Goal: Task Accomplishment & Management: Use online tool/utility

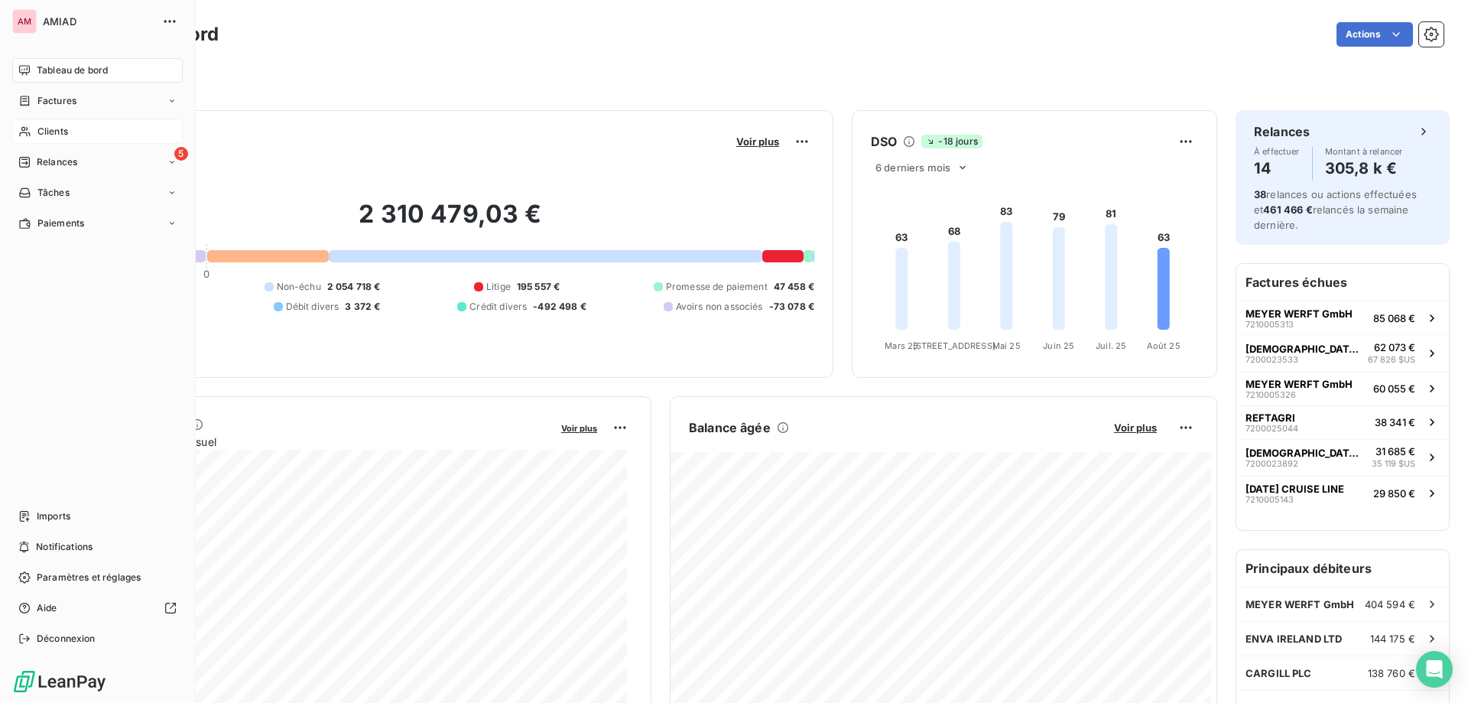
click at [26, 130] on icon at bounding box center [24, 131] width 13 height 12
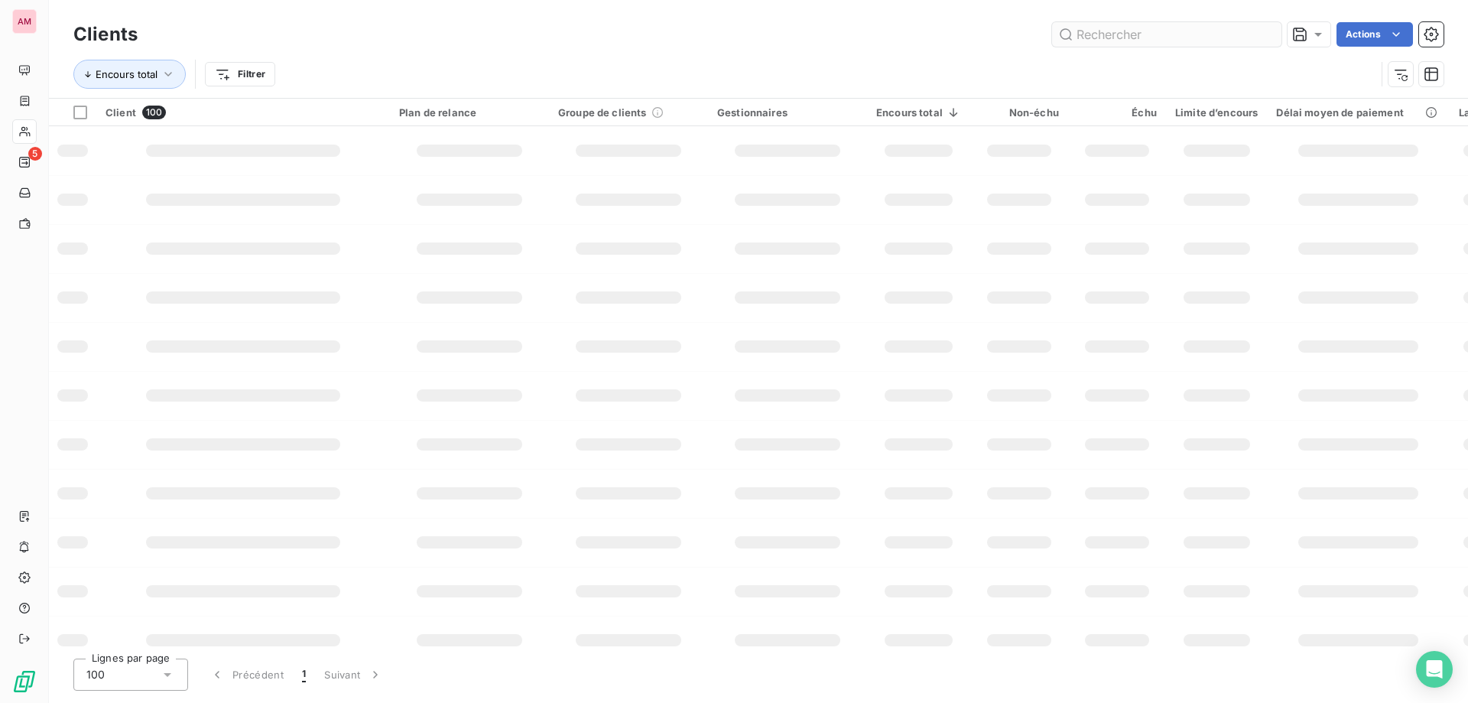
click at [1154, 43] on input "text" at bounding box center [1166, 34] width 229 height 24
type input "ascot"
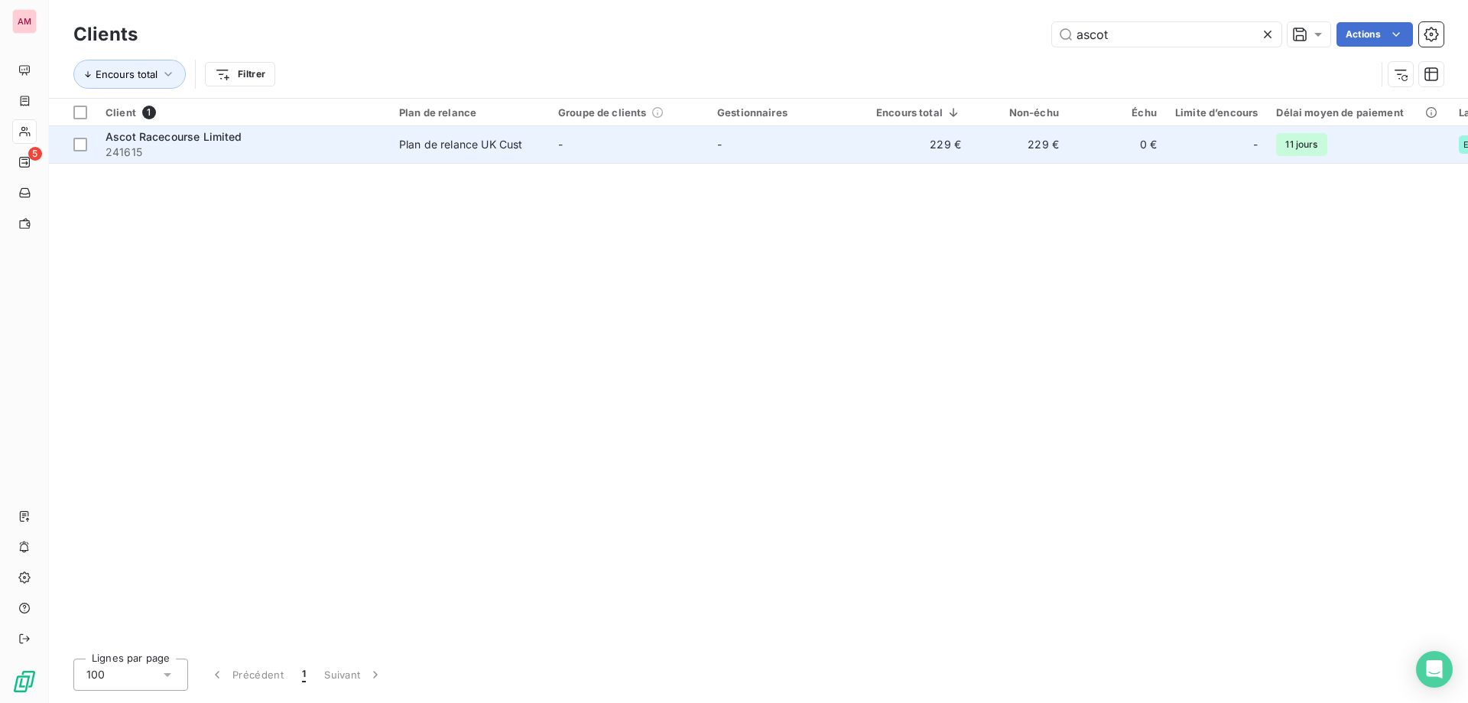
click at [403, 145] on div "Plan de relance UK Cust" at bounding box center [460, 144] width 123 height 15
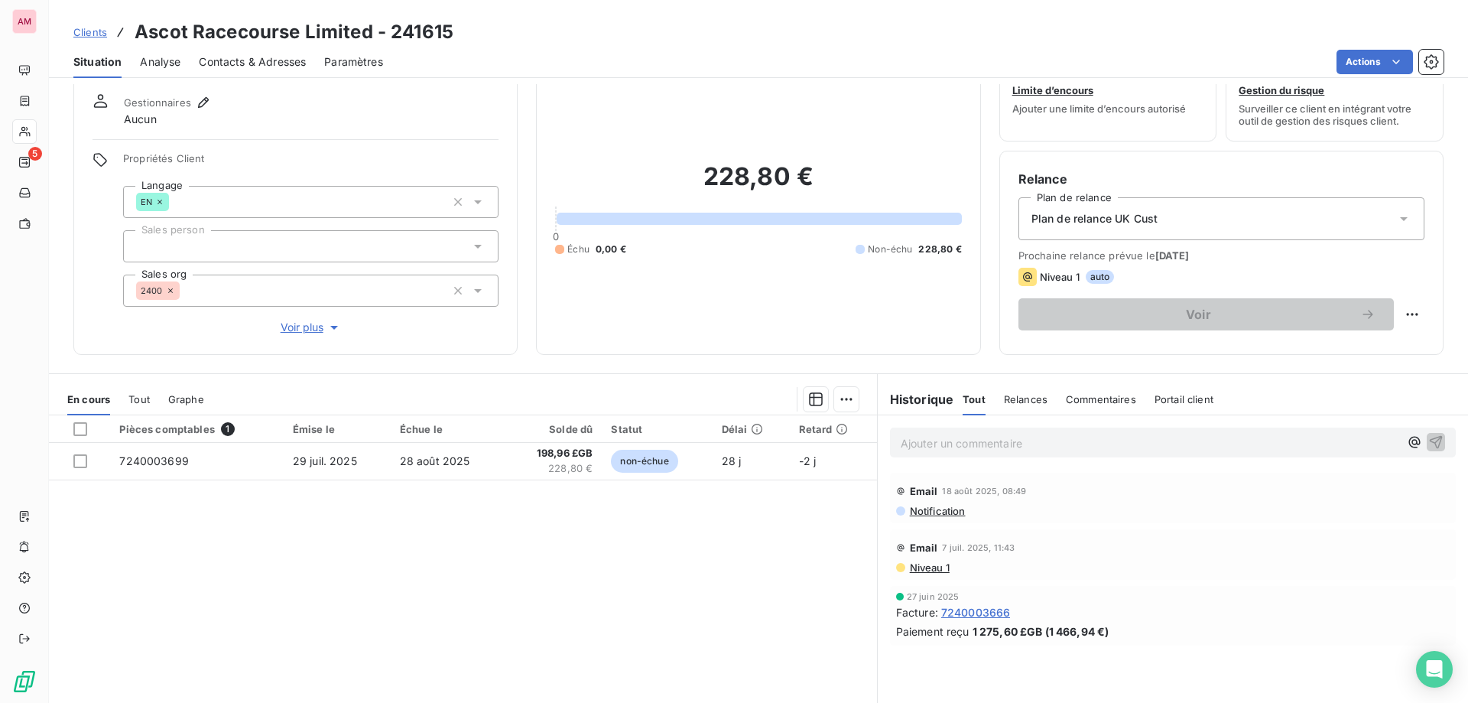
scroll to position [76, 0]
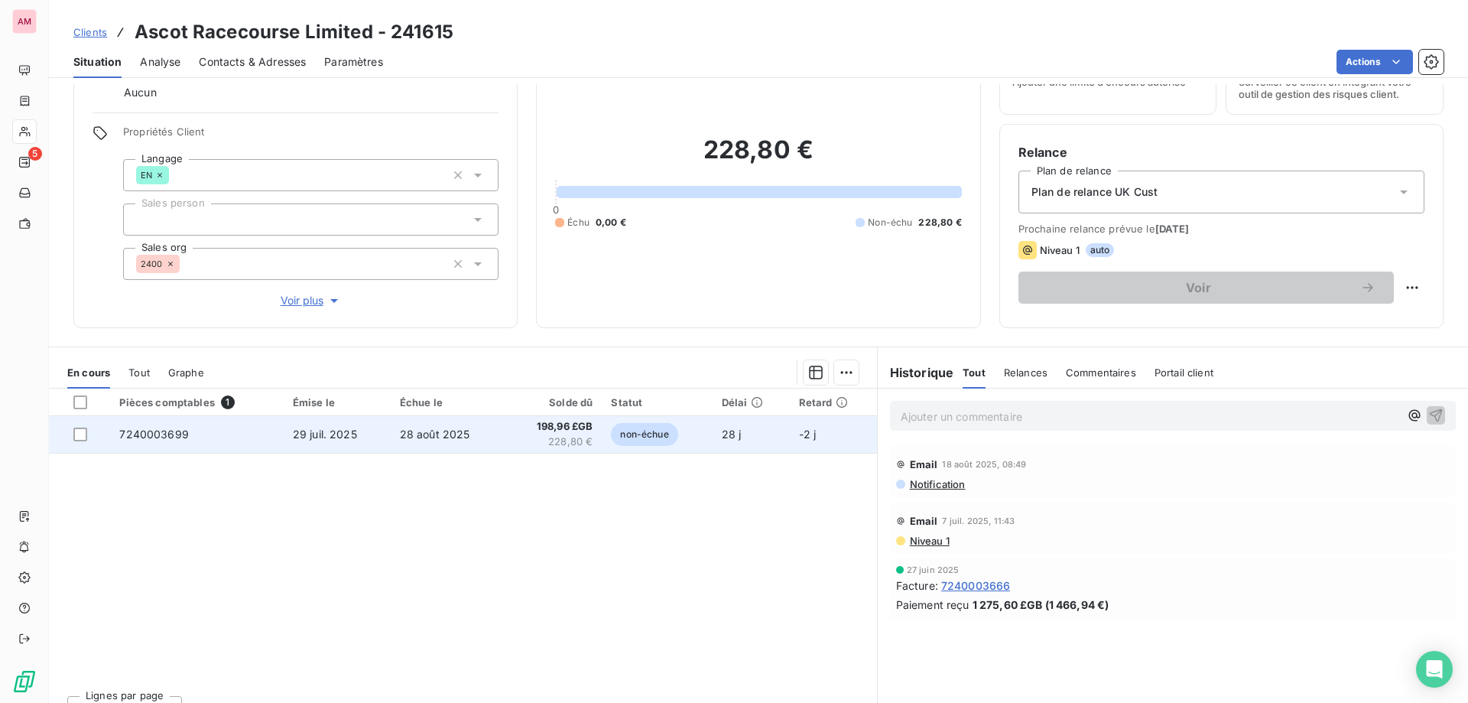
click at [751, 443] on td "28 j" at bounding box center [751, 434] width 77 height 37
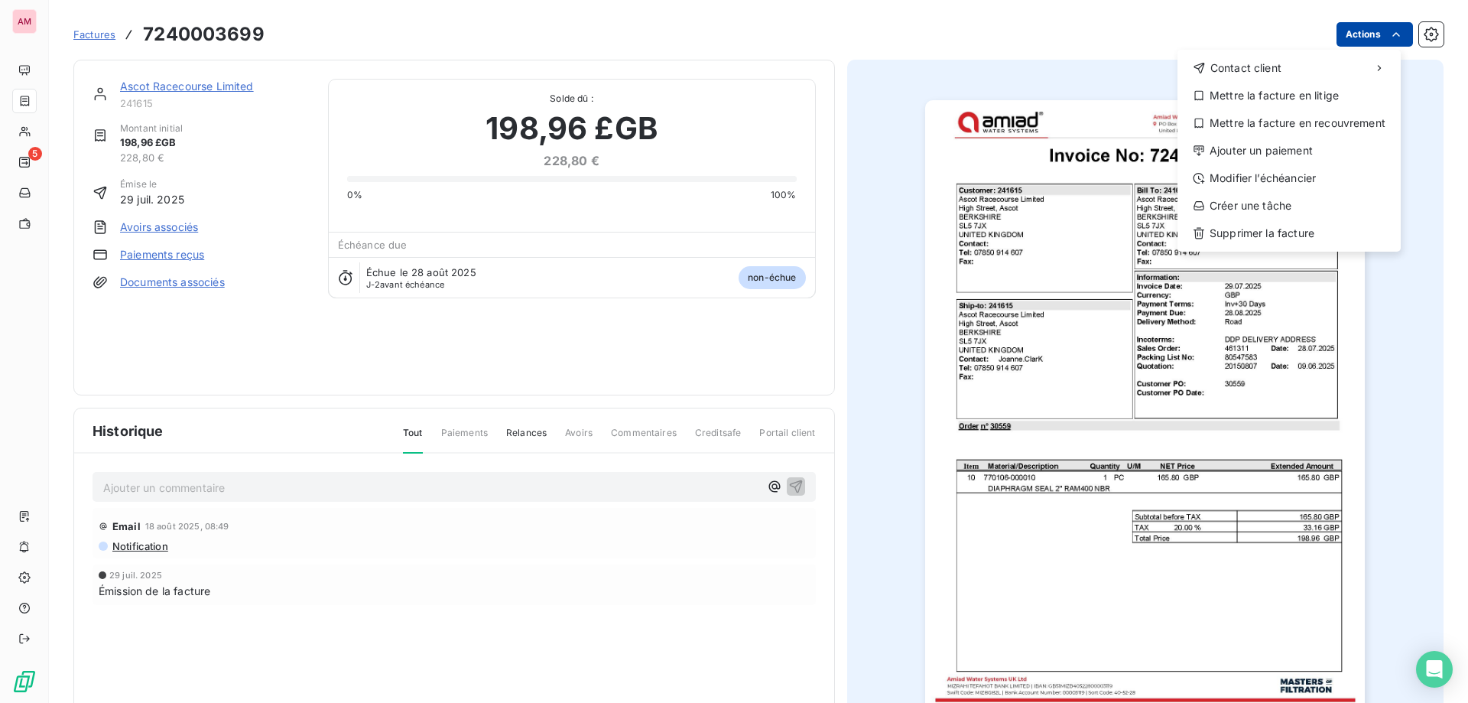
click at [1369, 30] on html "AM 5 Factures [PHONE_NUMBER] Actions Contact client Mettre la facture en litige…" at bounding box center [734, 351] width 1468 height 703
click at [1260, 157] on div "Ajouter un paiement" at bounding box center [1289, 150] width 211 height 24
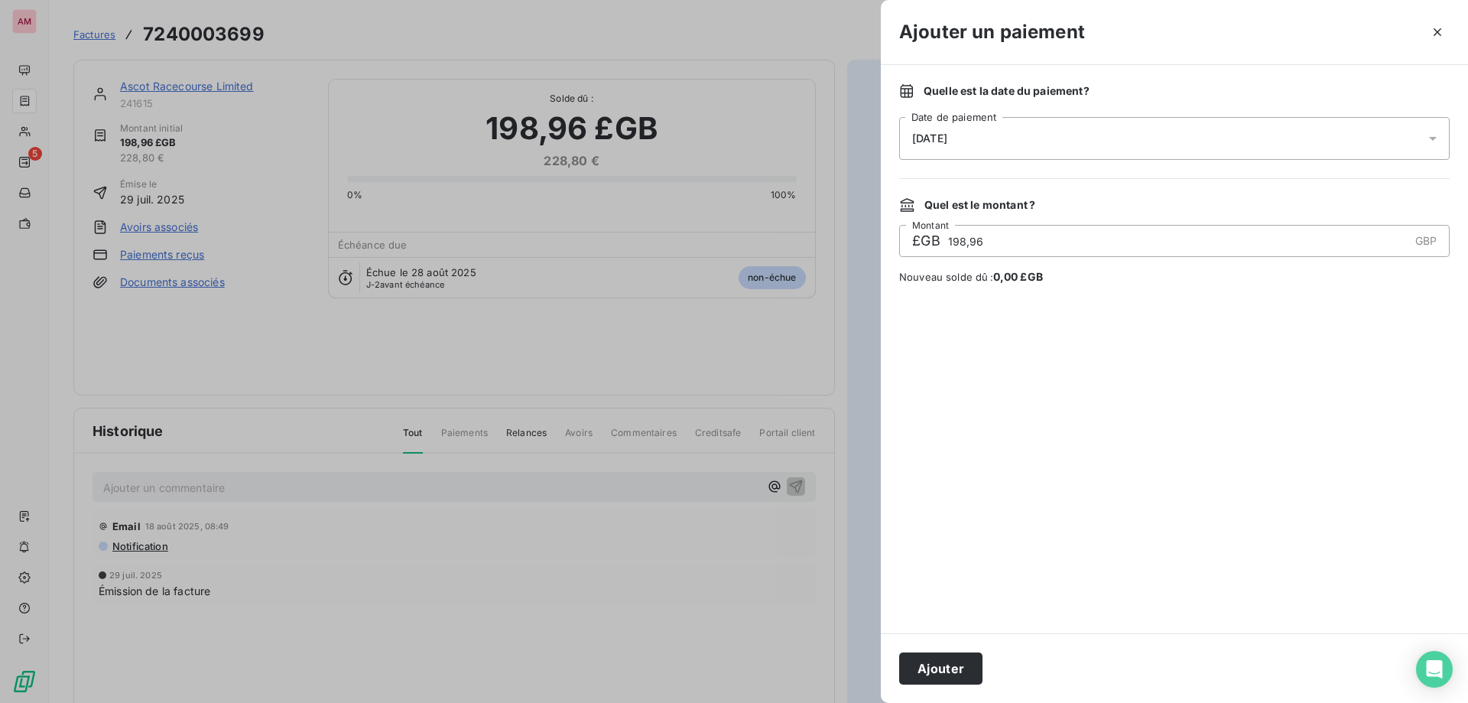
click at [986, 143] on div "[DATE]" at bounding box center [1174, 138] width 551 height 43
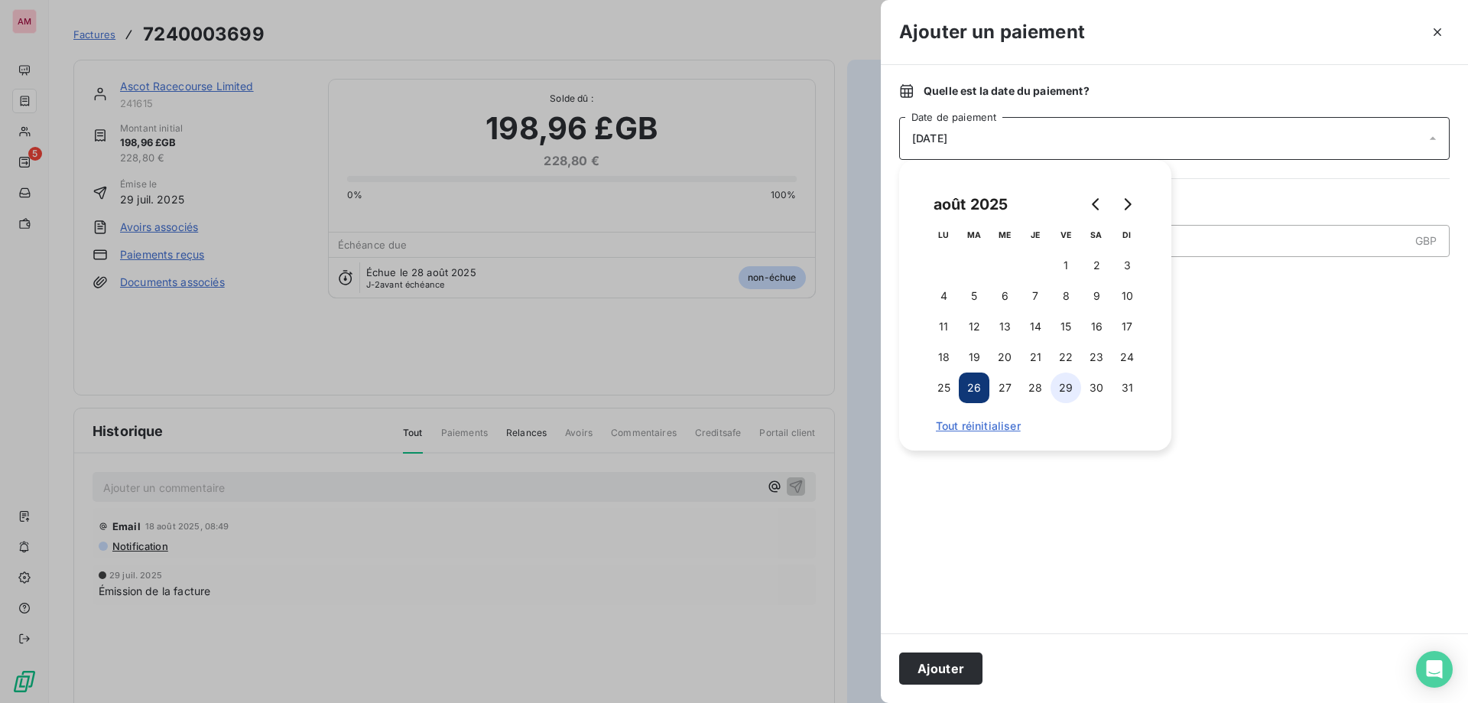
click at [1070, 385] on button "29" at bounding box center [1066, 387] width 31 height 31
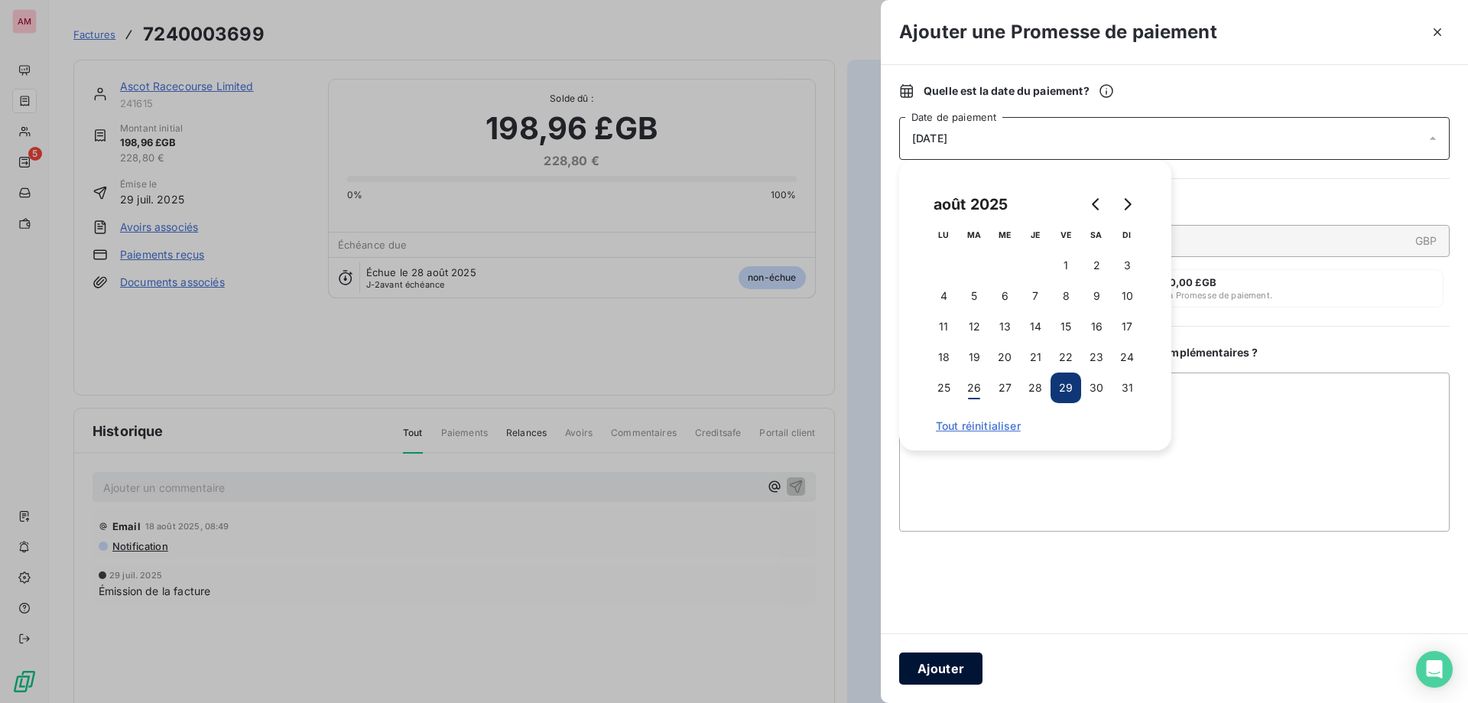
click at [951, 681] on button "Ajouter" at bounding box center [940, 668] width 83 height 32
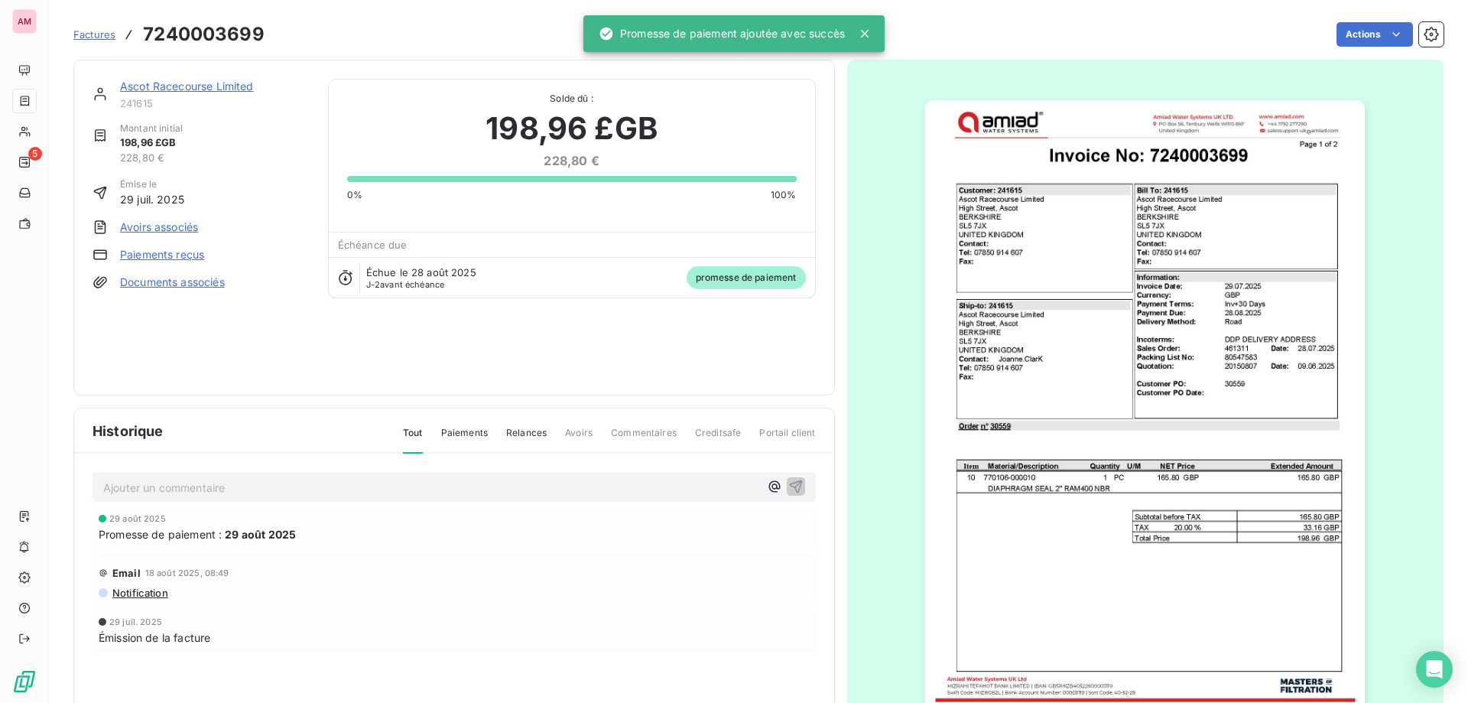
click at [521, 330] on div "Ascot Racecourse Limited 241615 Montant initial 198,96 £GB 228,80 € Émise le 29…" at bounding box center [454, 227] width 723 height 297
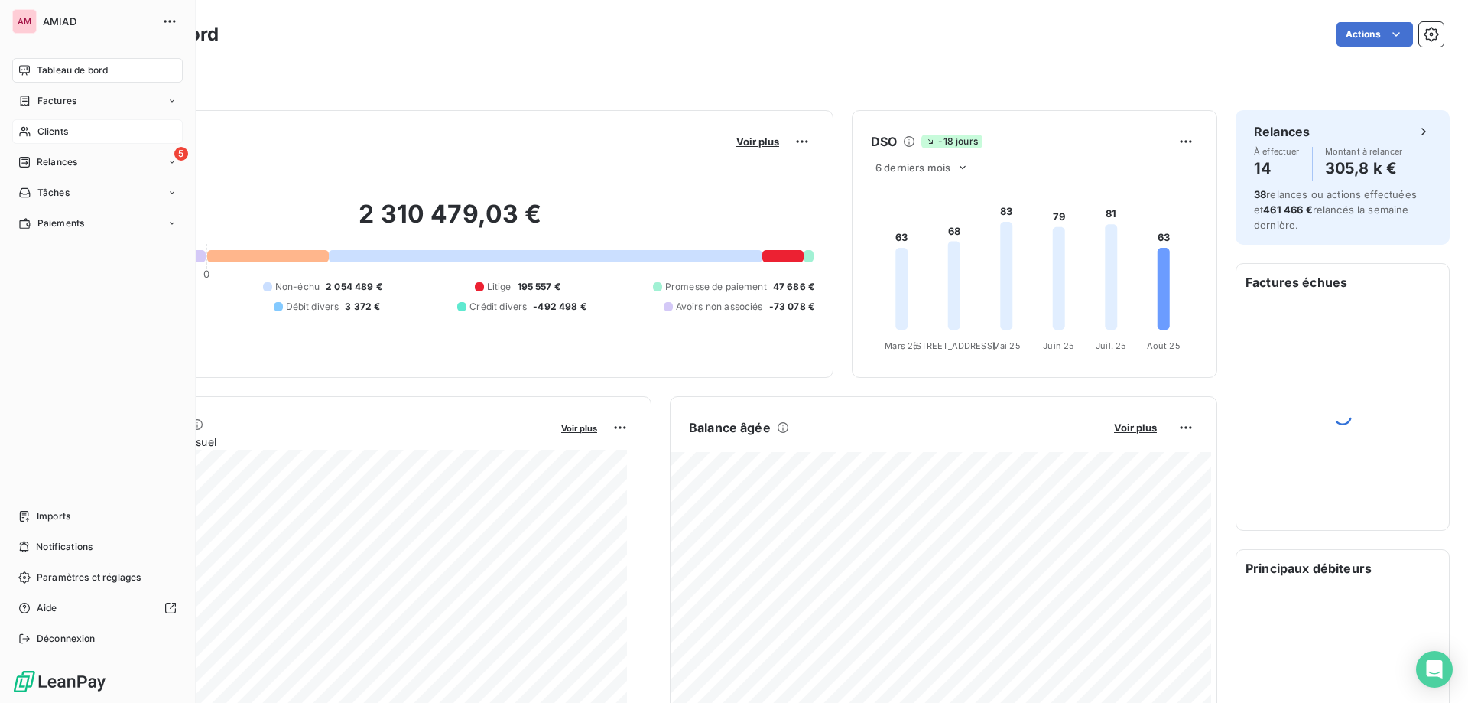
click at [38, 125] on span "Clients" at bounding box center [52, 132] width 31 height 14
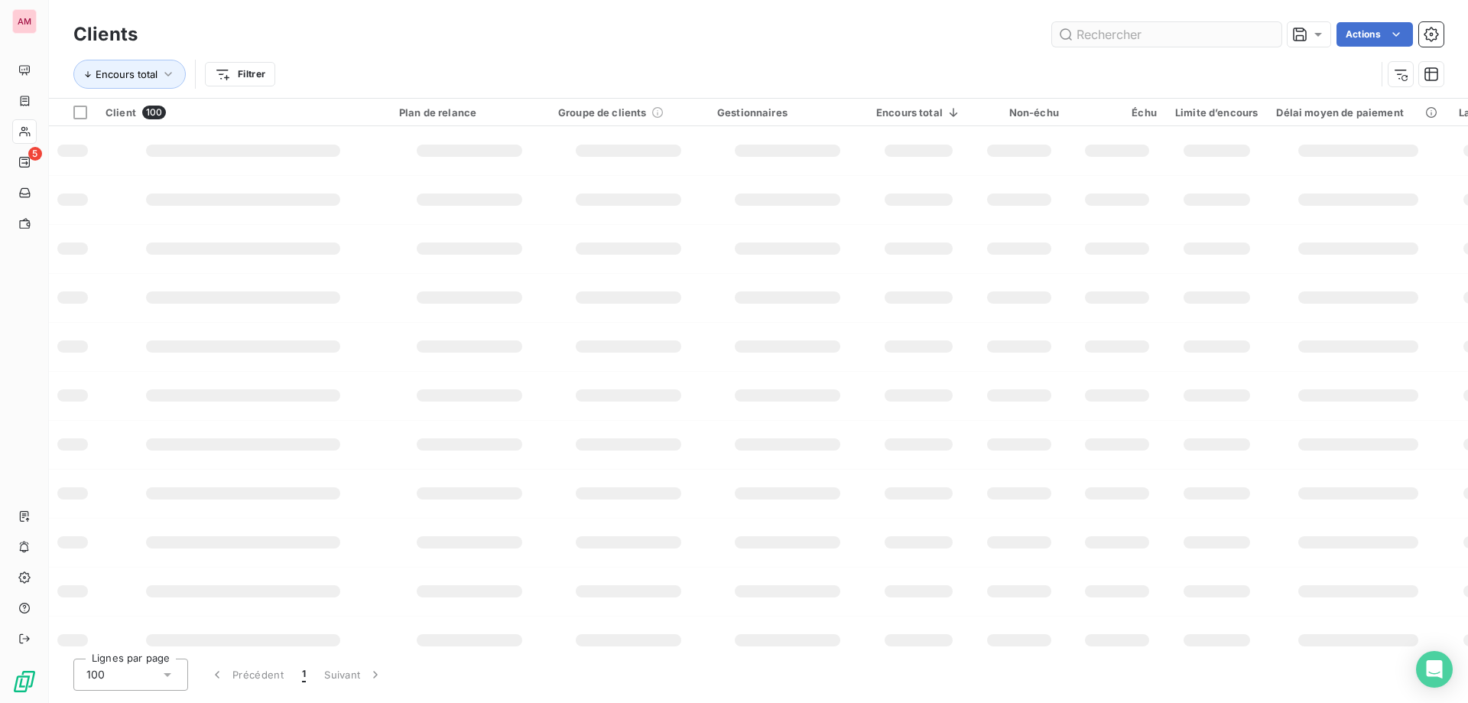
click at [1153, 40] on input "text" at bounding box center [1166, 34] width 229 height 24
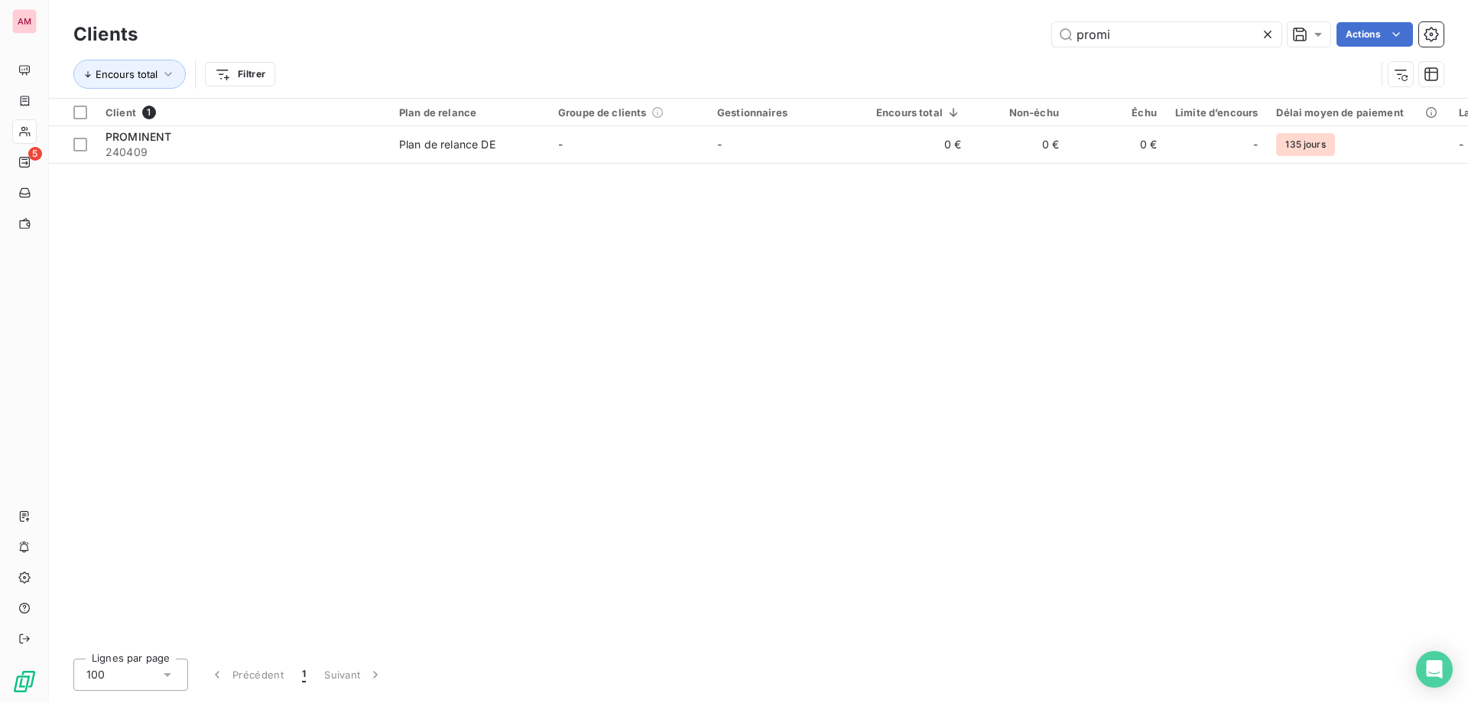
type input "promi"
click at [693, 117] on div "Groupe de clients" at bounding box center [628, 112] width 141 height 12
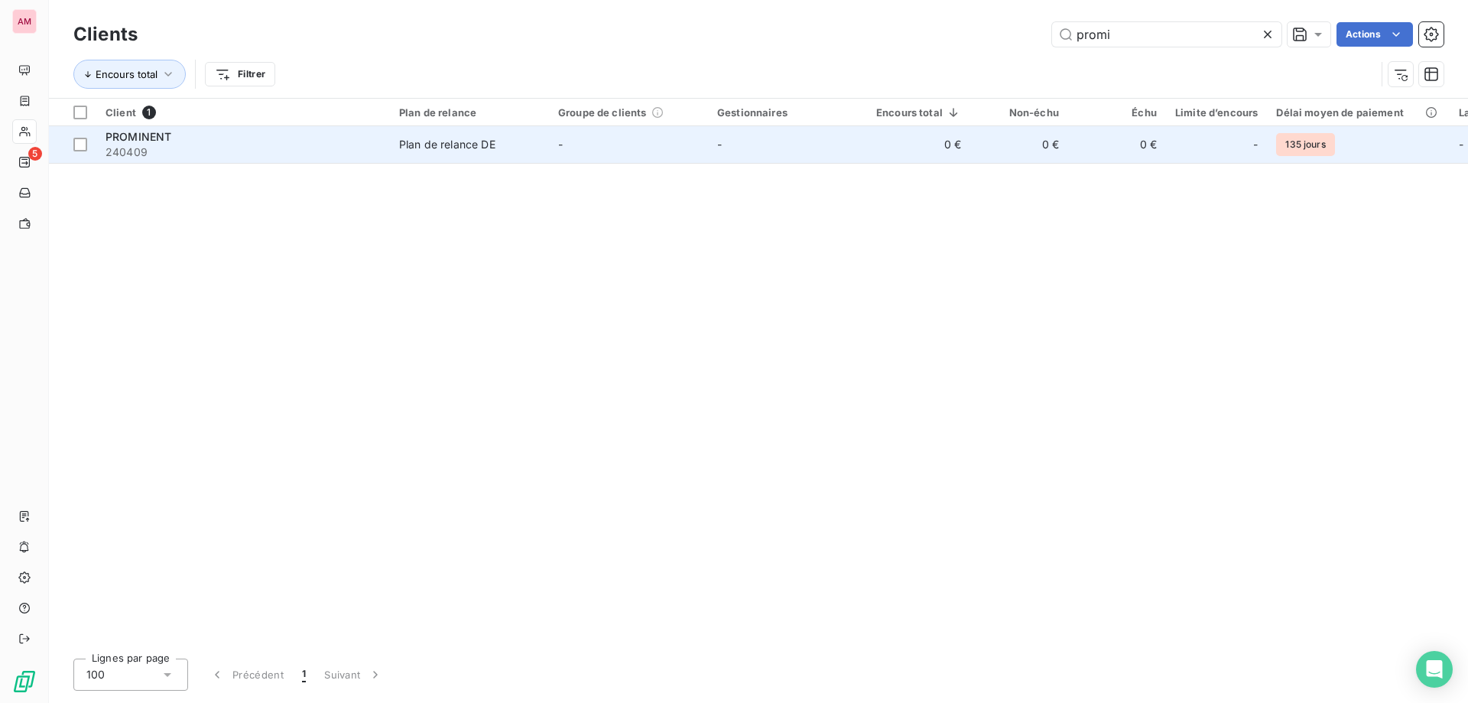
click at [718, 140] on span "-" at bounding box center [719, 144] width 5 height 13
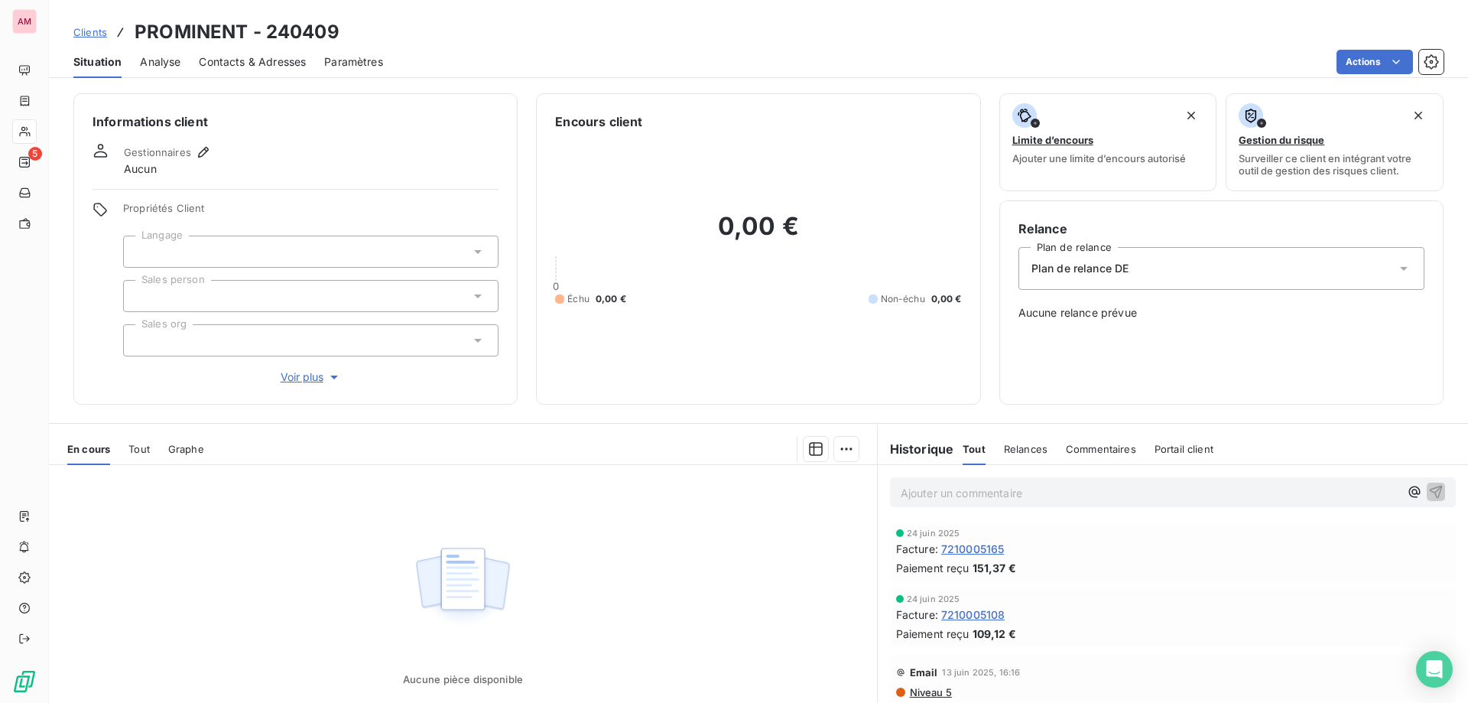
click at [219, 67] on span "Contacts & Adresses" at bounding box center [252, 61] width 107 height 15
